Goal: Task Accomplishment & Management: Manage account settings

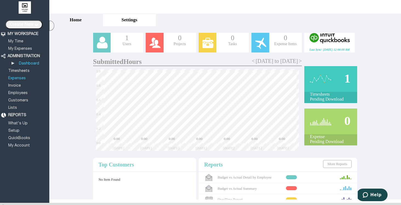
click at [15, 73] on li "Expenses" at bounding box center [28, 76] width 42 height 7
click at [16, 67] on li "Timesheets" at bounding box center [27, 69] width 40 height 7
click at [17, 69] on link "Timesheets" at bounding box center [18, 71] width 23 height 4
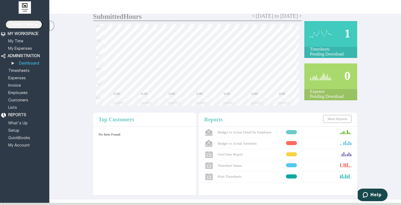
scroll to position [44, 0]
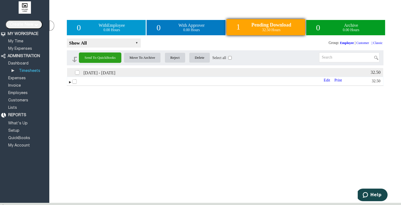
click at [223, 82] on td "► Print Edit" at bounding box center [205, 81] width 276 height 9
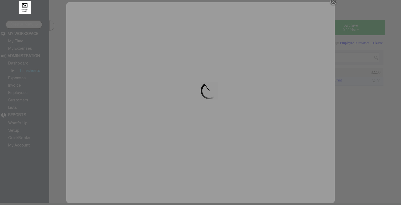
click at [370, 100] on div at bounding box center [200, 102] width 401 height 205
click at [332, 4] on div at bounding box center [200, 102] width 401 height 205
click at [332, 3] on div at bounding box center [200, 102] width 401 height 205
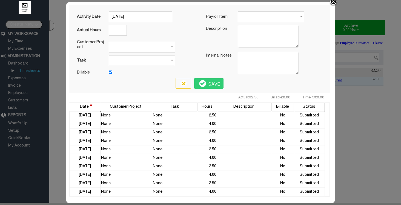
click at [60, 125] on div at bounding box center [200, 102] width 401 height 205
click at [71, 118] on td "[DATE]" at bounding box center [85, 115] width 31 height 8
type input "[DATE]"
type input "2.50"
type input "None"
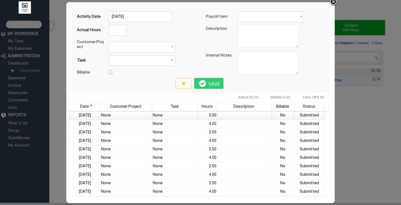
type input "None"
checkbox input "false"
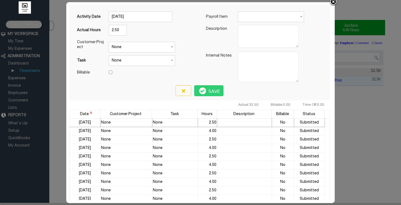
click at [335, 2] on img at bounding box center [333, 2] width 8 height 8
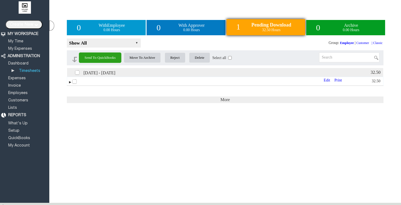
click at [324, 86] on td "► Print Edit" at bounding box center [205, 81] width 276 height 9
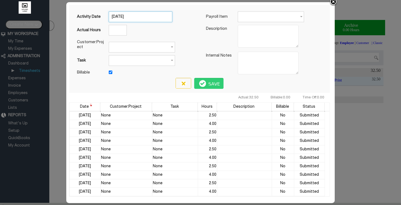
click at [132, 18] on input "7 Oct 2025" at bounding box center [140, 16] width 63 height 11
click at [165, 51] on link "3" at bounding box center [166, 47] width 10 height 7
type input "3 Oct 2025"
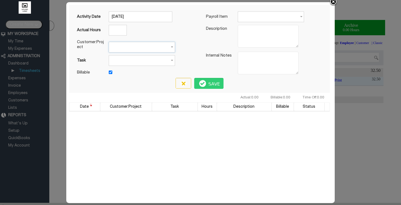
click at [144, 46] on input "Customer:Project" at bounding box center [142, 47] width 66 height 11
click at [127, 58] on ul "Refresh" at bounding box center [142, 55] width 66 height 7
click at [137, 61] on input "Task" at bounding box center [142, 60] width 66 height 11
click at [120, 32] on input "Actual Hours" at bounding box center [118, 30] width 18 height 11
click at [334, 2] on img at bounding box center [333, 2] width 8 height 8
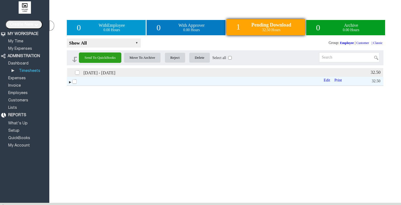
click at [339, 45] on link "Employee" at bounding box center [347, 43] width 16 height 4
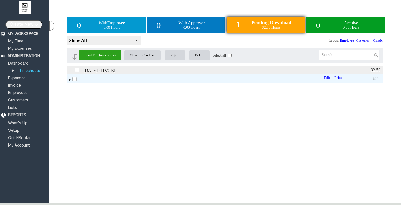
click at [339, 42] on link "Employee" at bounding box center [347, 41] width 16 height 4
click at [21, 63] on link "Dashboard" at bounding box center [18, 64] width 22 height 4
click at [21, 42] on link "My Time" at bounding box center [15, 42] width 17 height 4
